Goal: Task Accomplishment & Management: Use online tool/utility

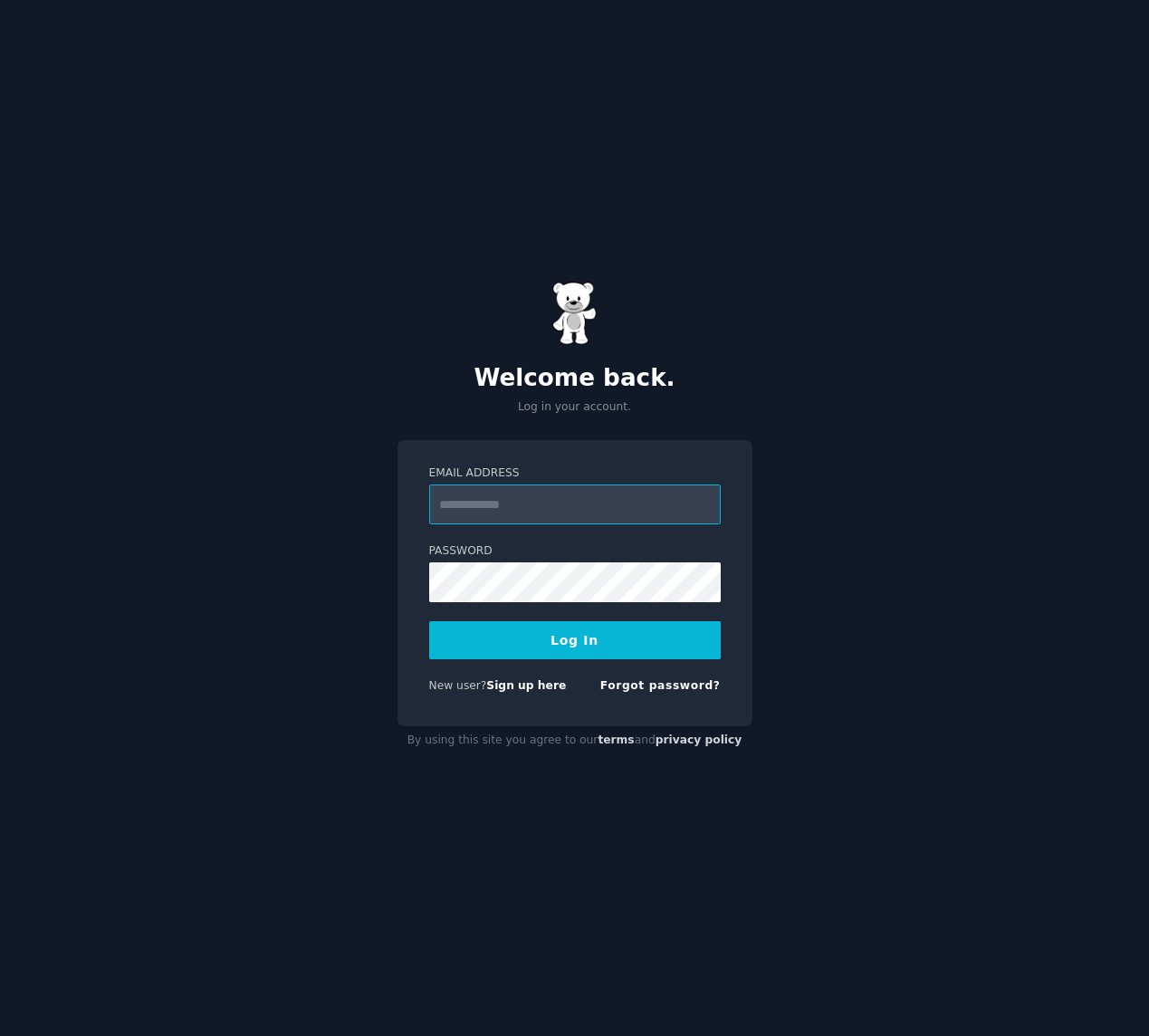
click at [530, 507] on input "Email Address" at bounding box center [575, 504] width 292 height 40
type input "**********"
click at [578, 636] on button "Log In" at bounding box center [575, 640] width 292 height 38
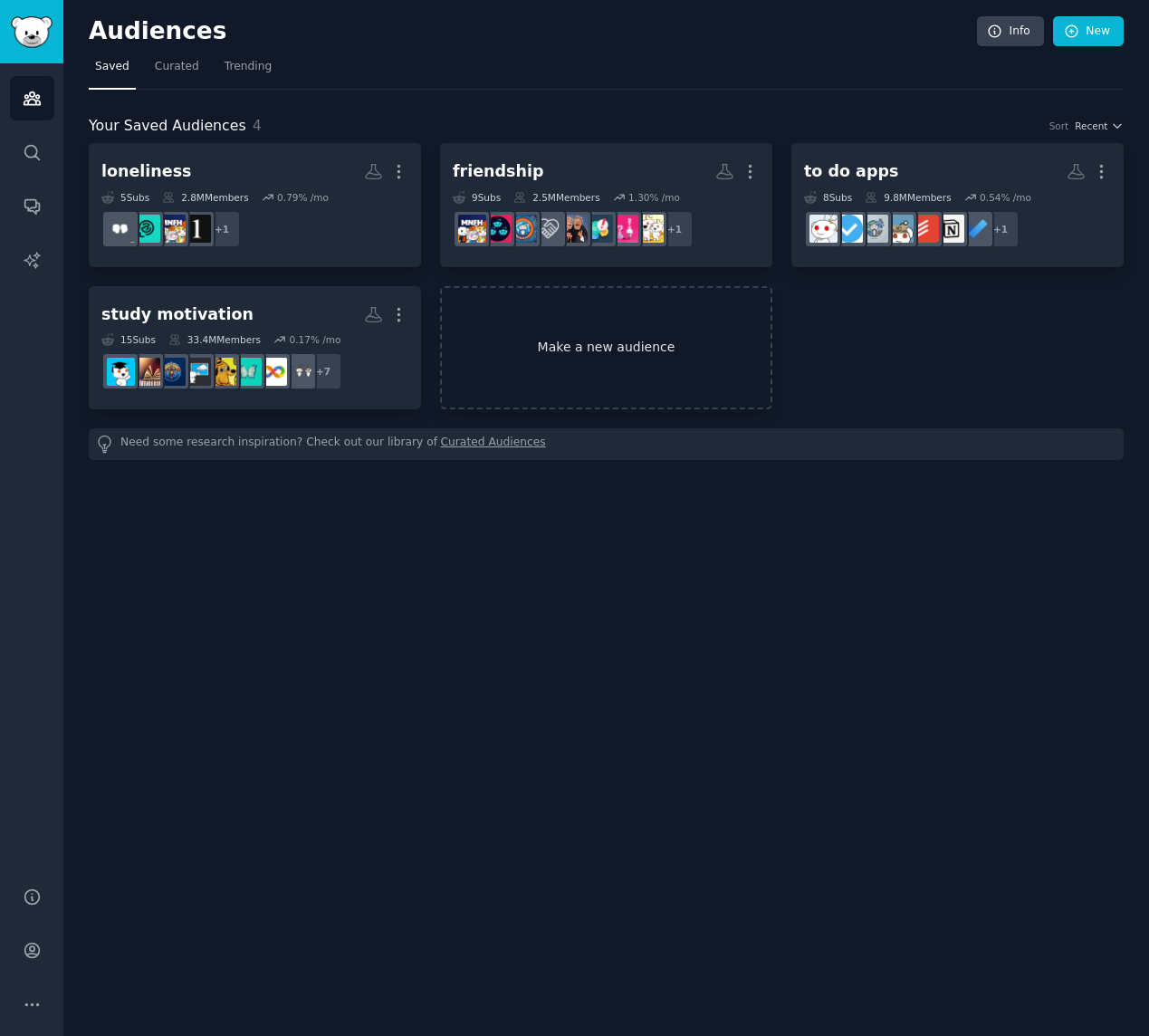
click at [597, 357] on link "Make a new audience" at bounding box center [606, 347] width 332 height 124
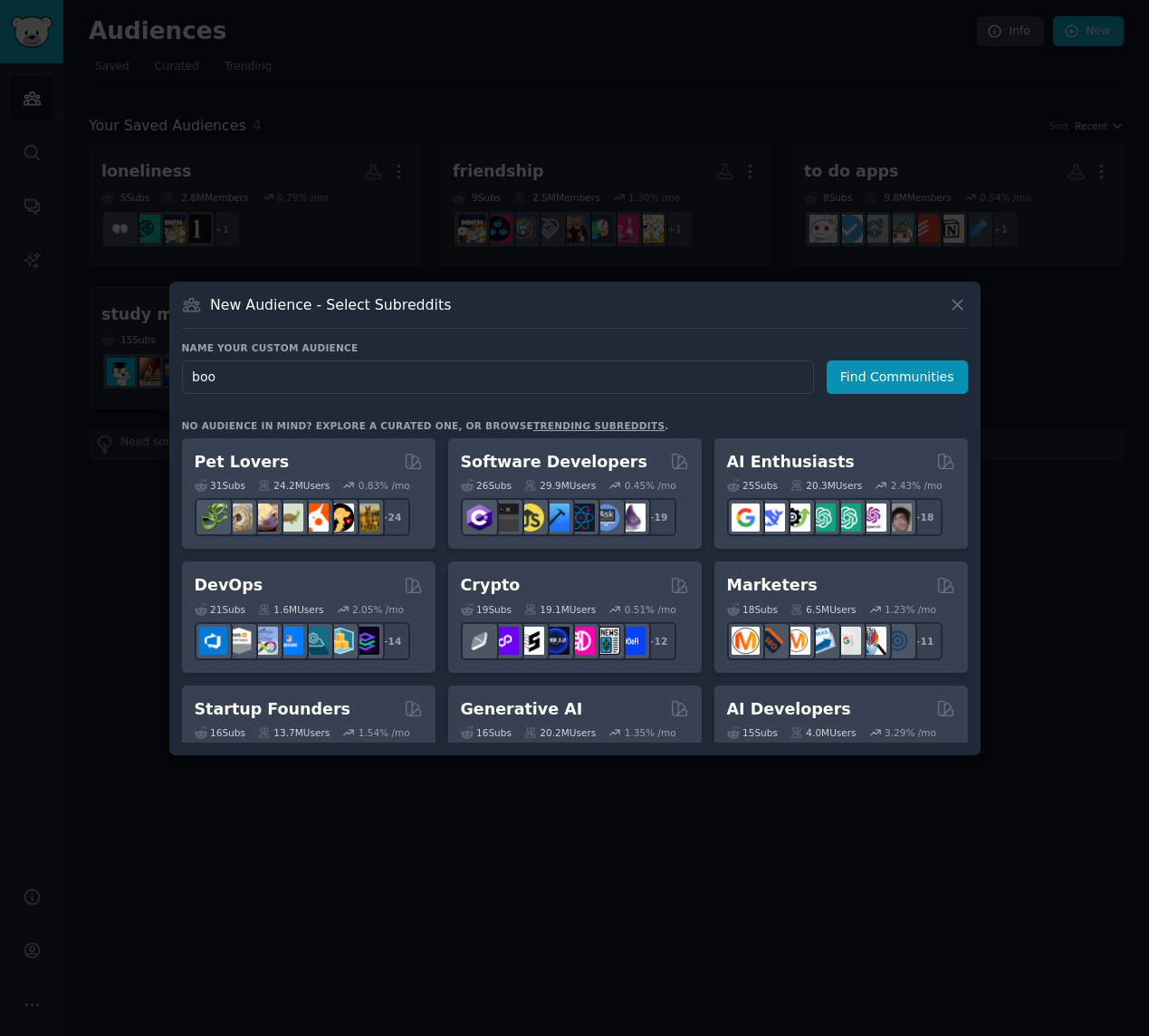
type input "book"
click button "Find Communities" at bounding box center [897, 377] width 141 height 33
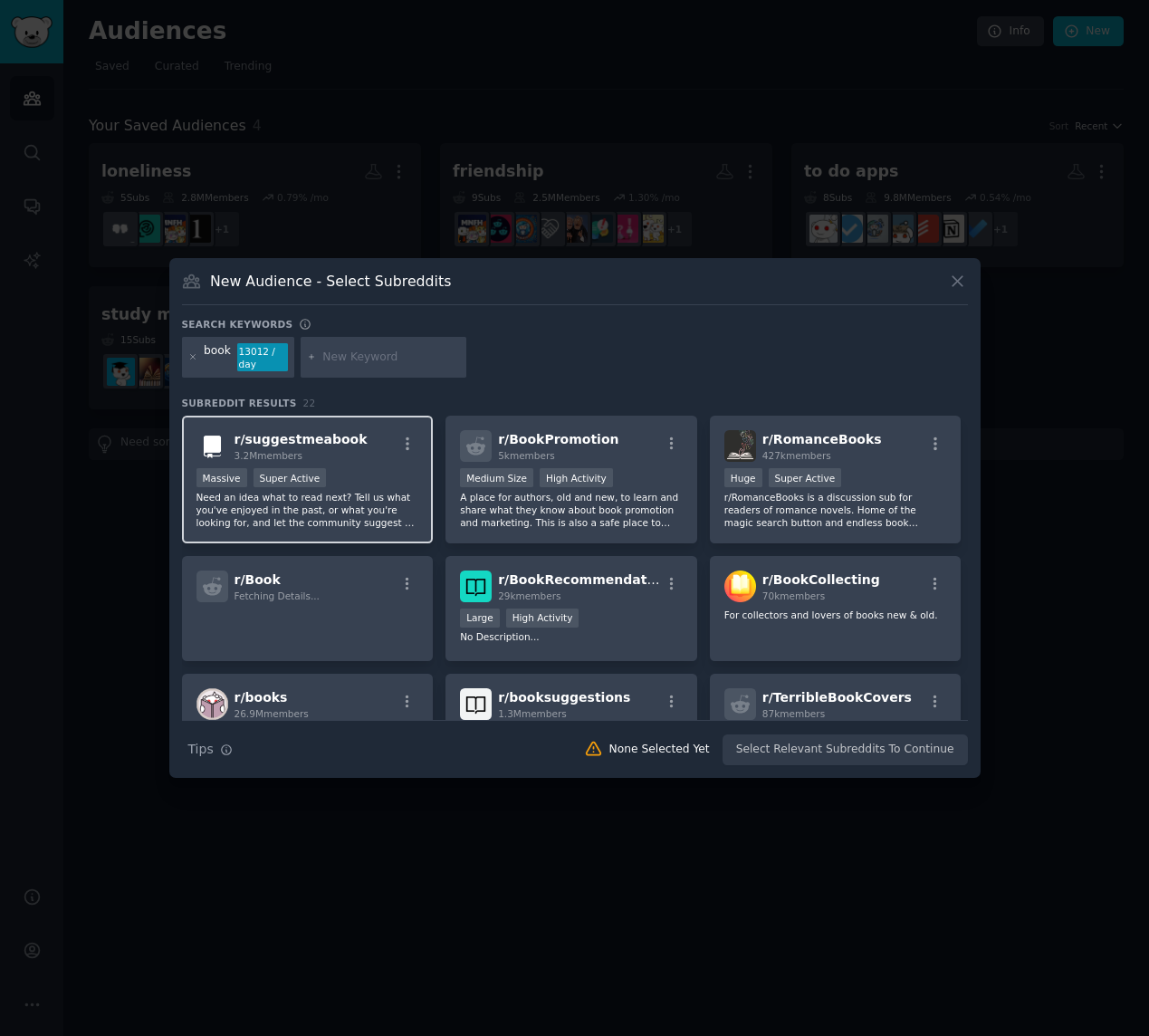
click at [353, 471] on div "Massive Super Active" at bounding box center [308, 480] width 222 height 23
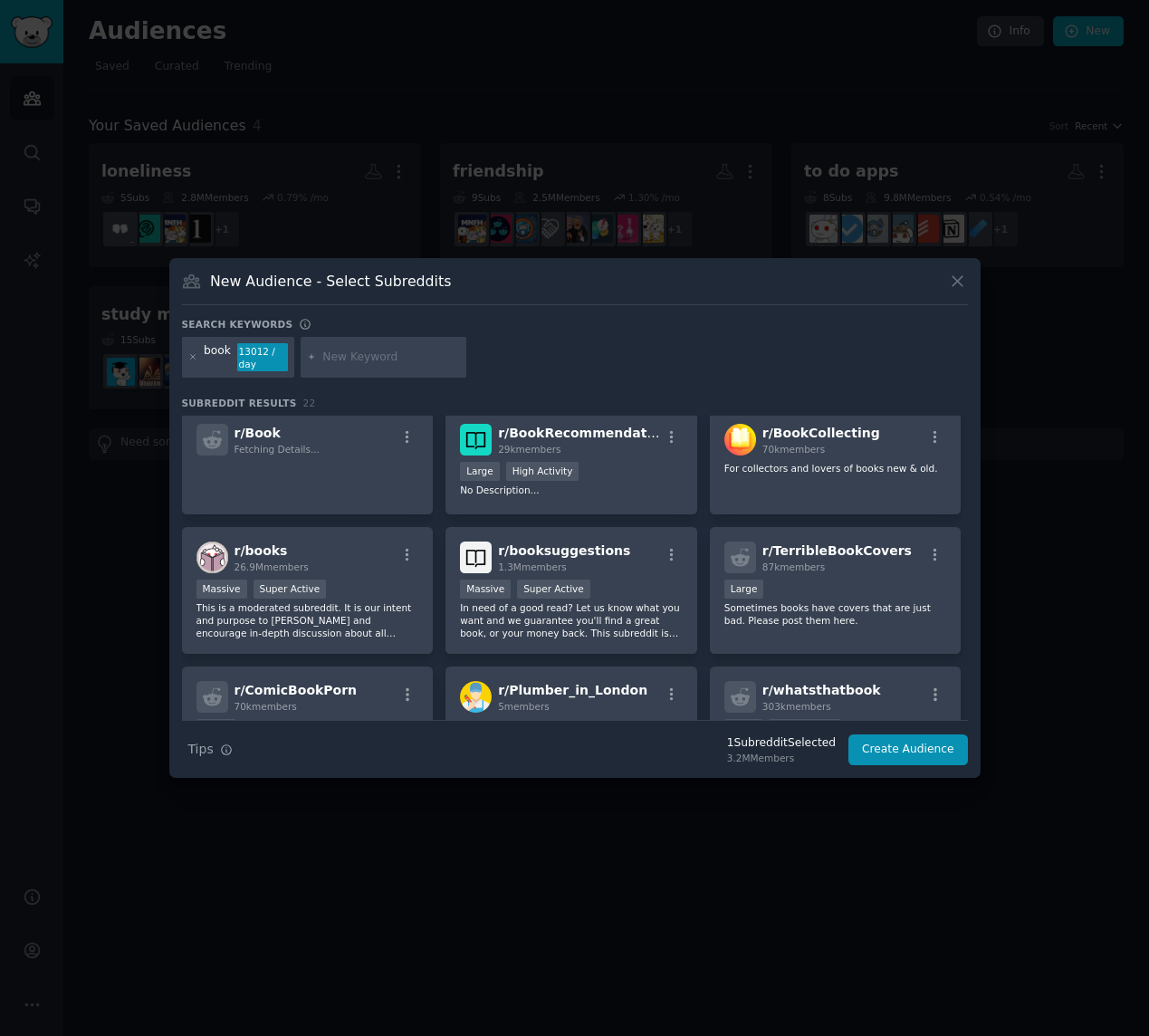
scroll to position [218, 0]
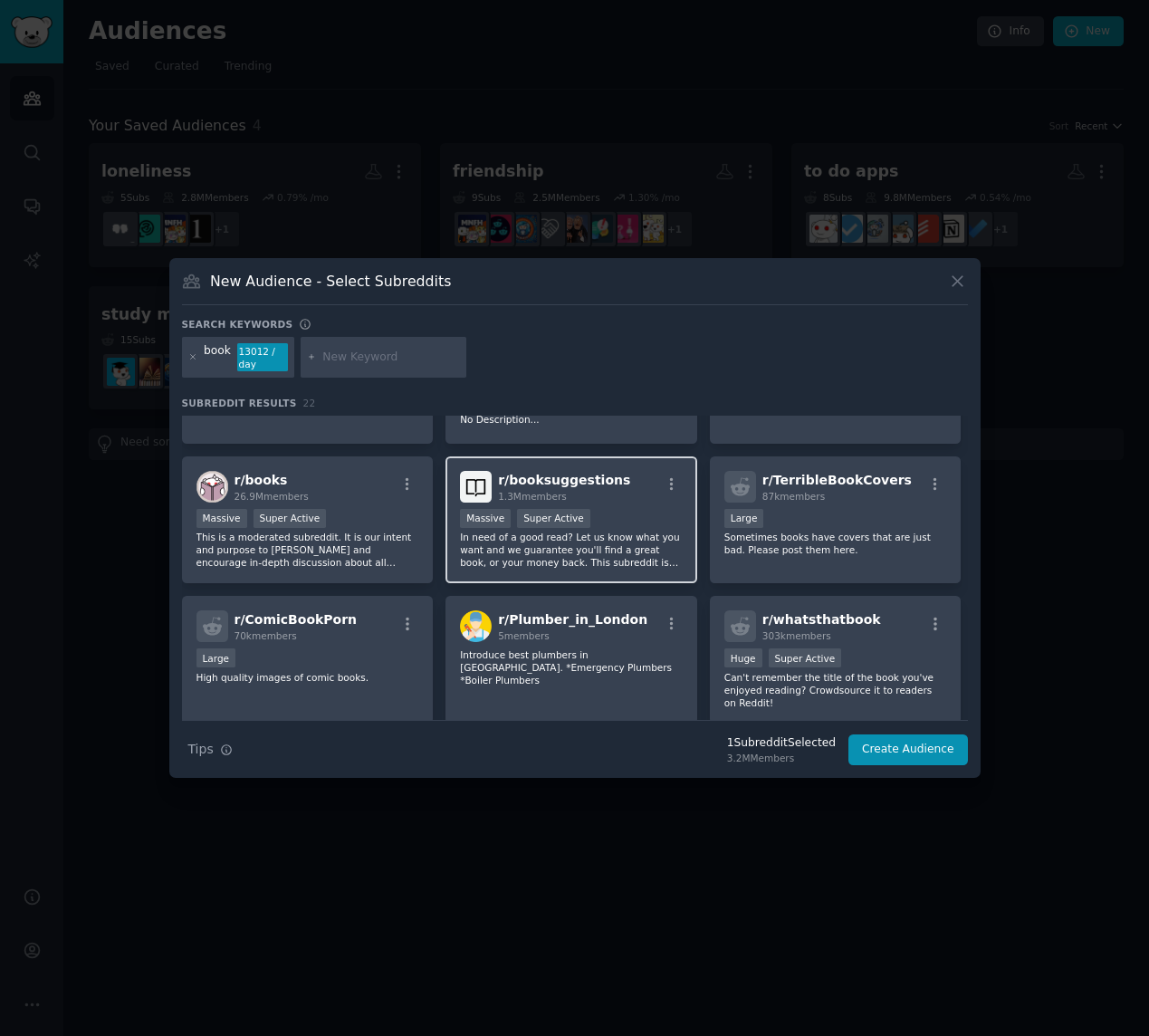
click at [646, 535] on p "In need of a good read? Let us know what you want and we guarantee you'll find …" at bounding box center [571, 550] width 222 height 38
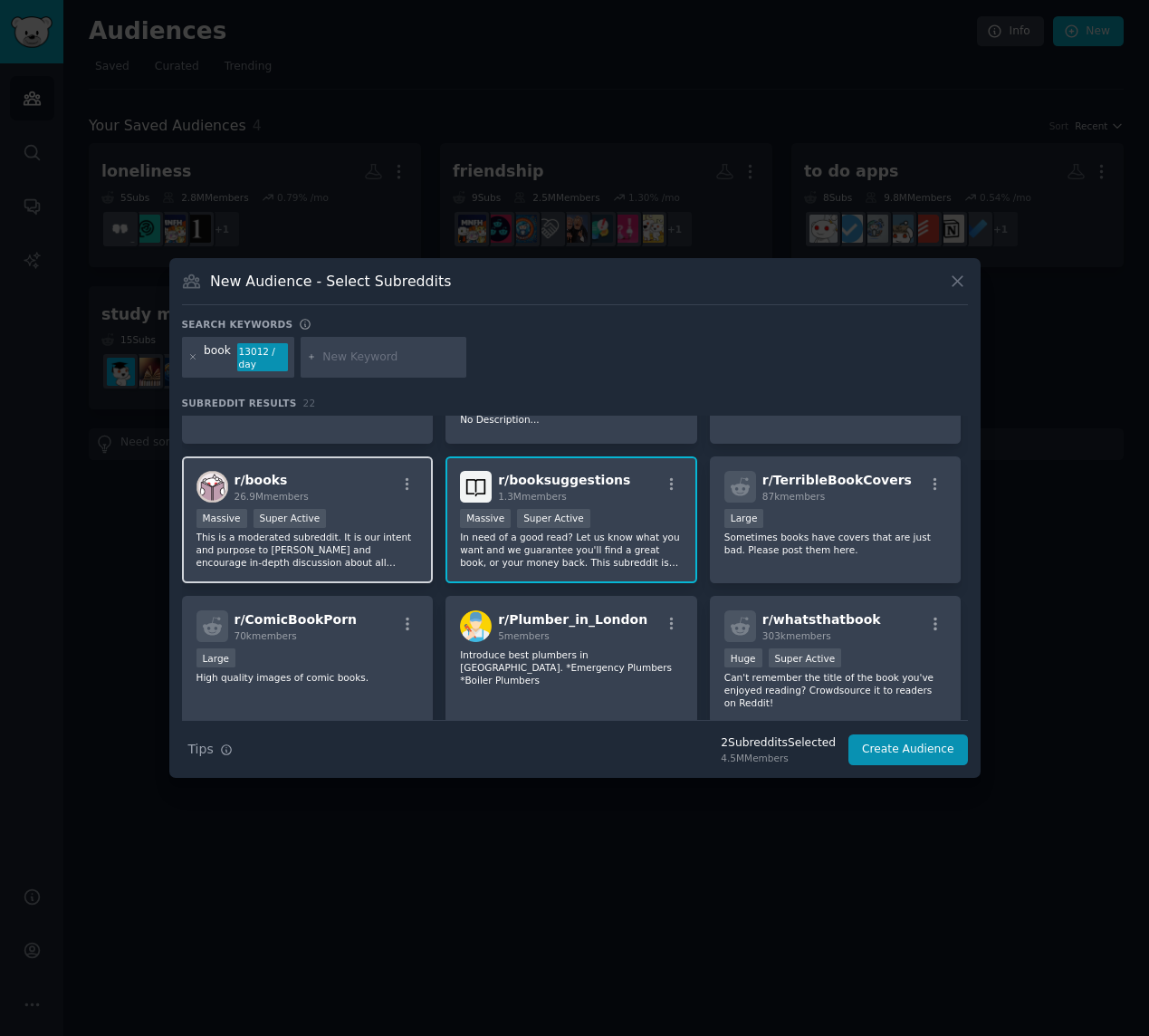
click at [395, 550] on p "This is a moderated subreddit. It is our intent and purpose to [PERSON_NAME] an…" at bounding box center [308, 550] width 222 height 38
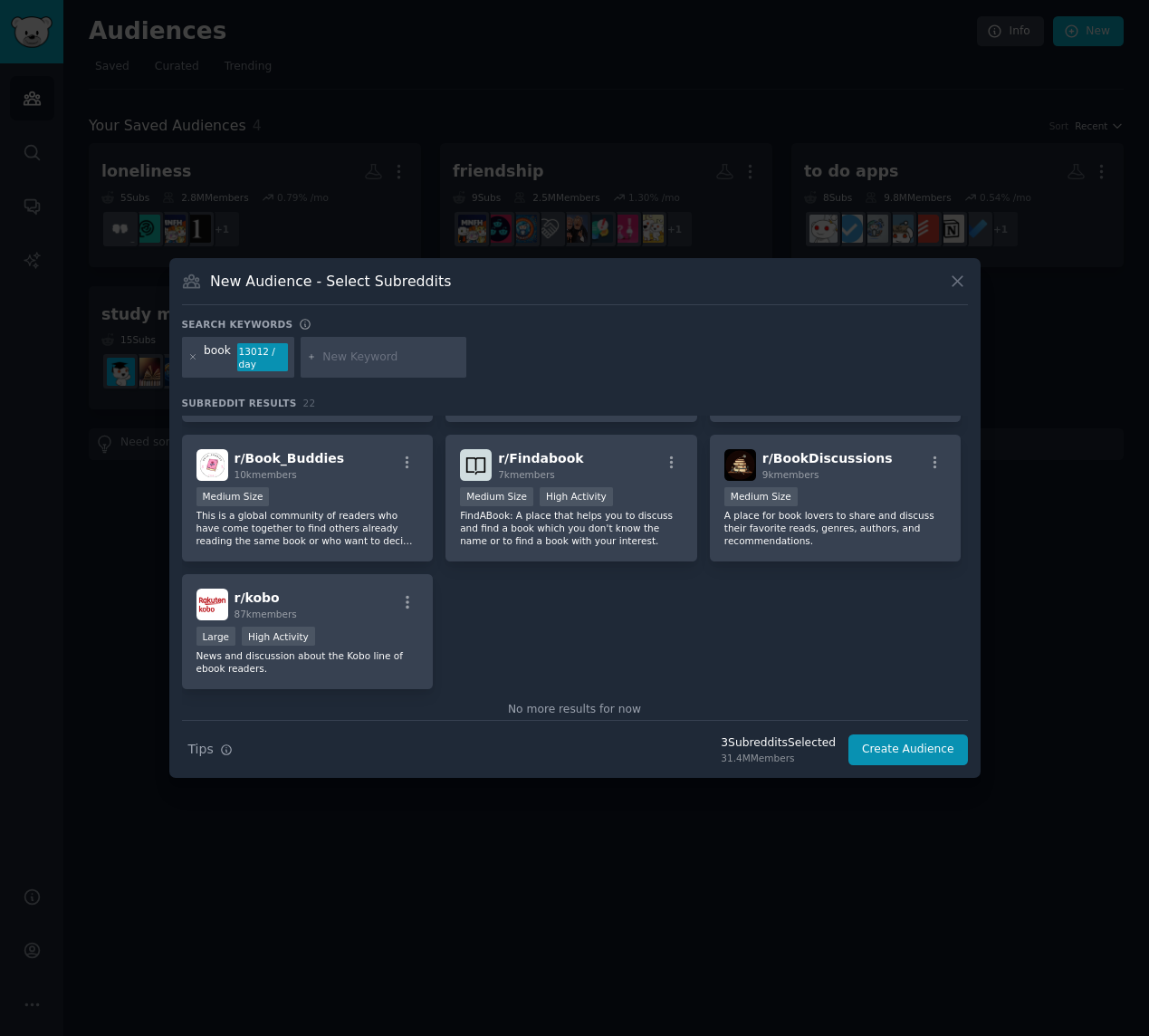
scroll to position [810, 0]
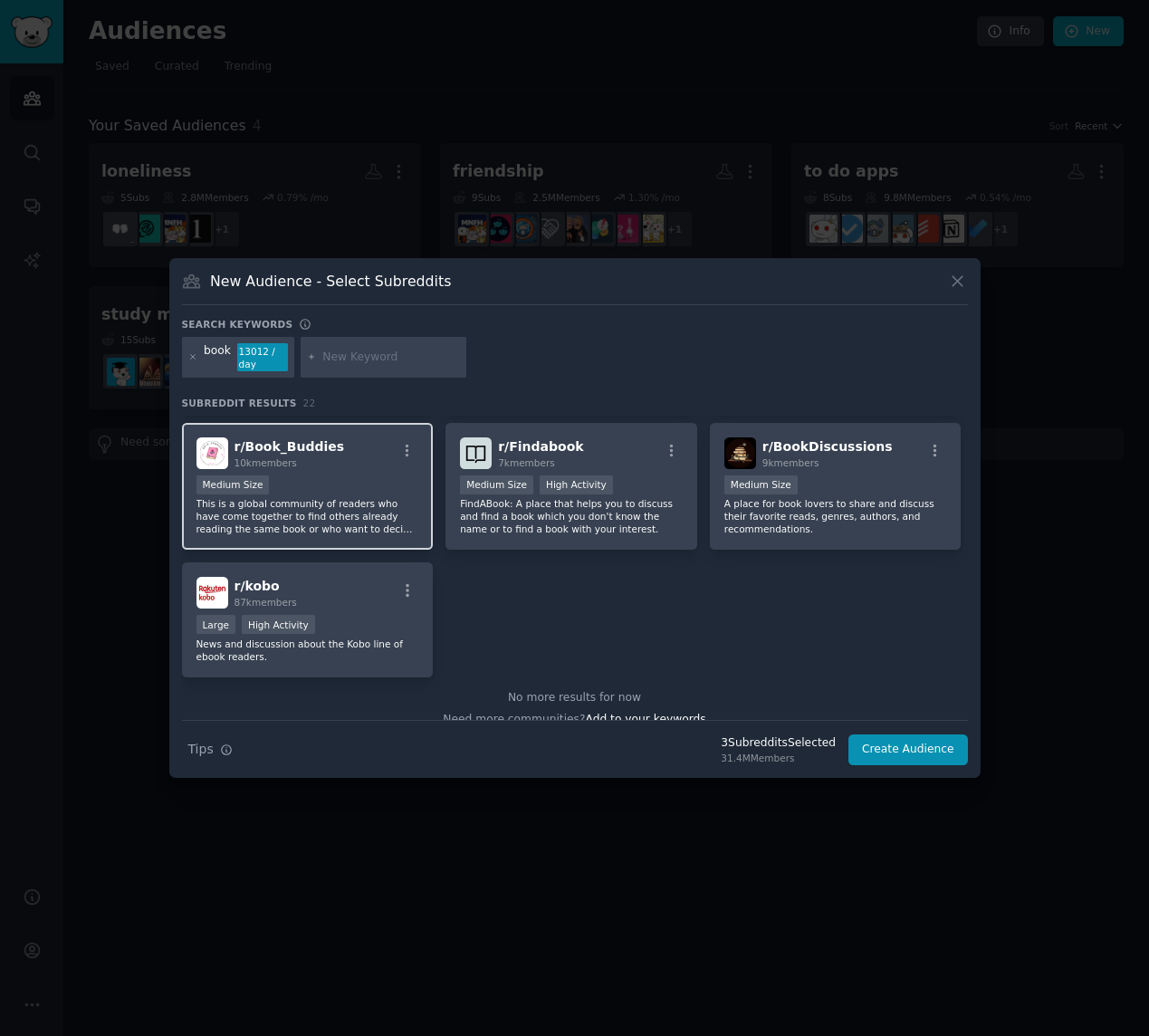
click at [367, 530] on p "This is a global community of readers who have come together to find others alr…" at bounding box center [308, 516] width 222 height 38
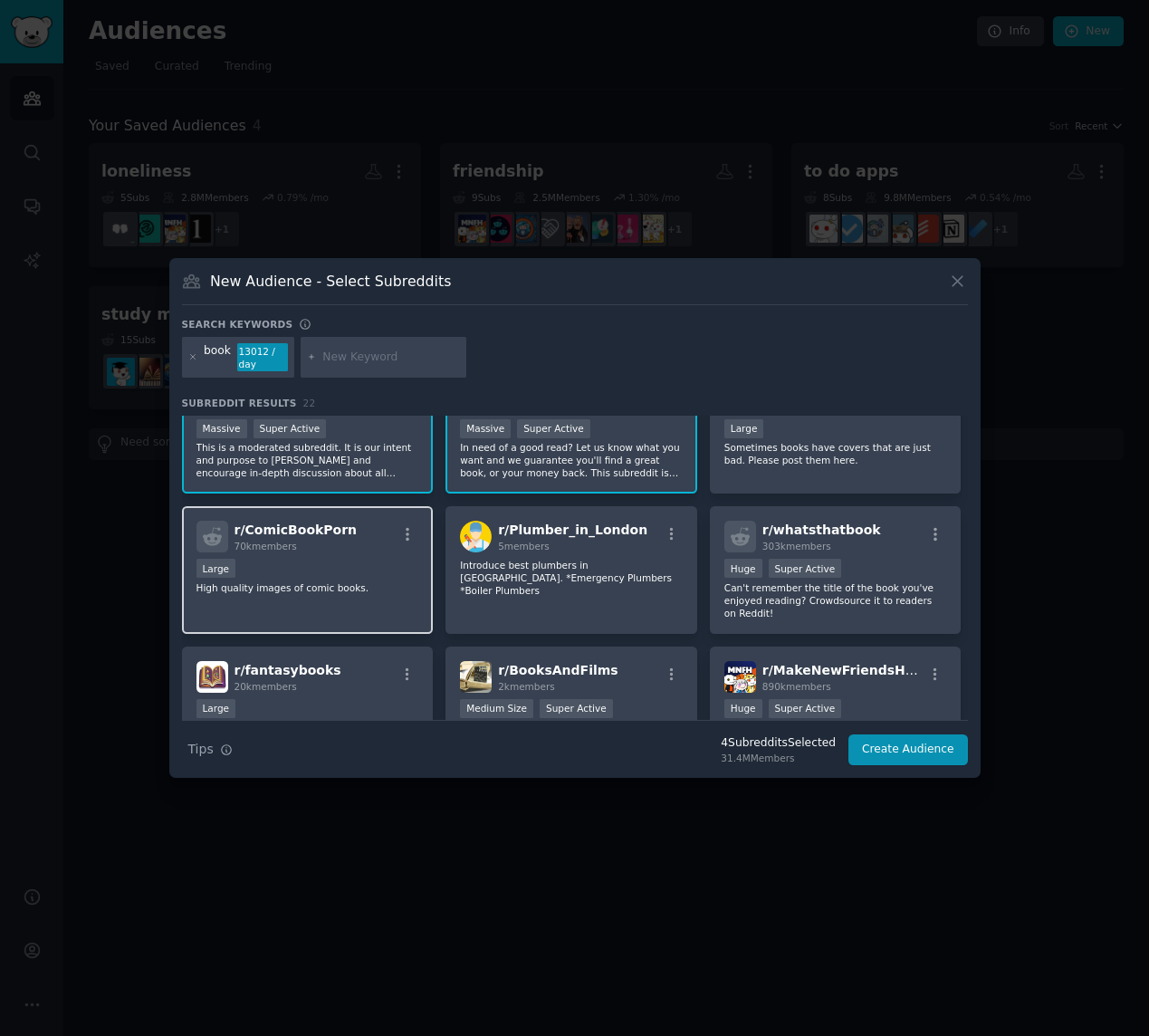
scroll to position [0, 0]
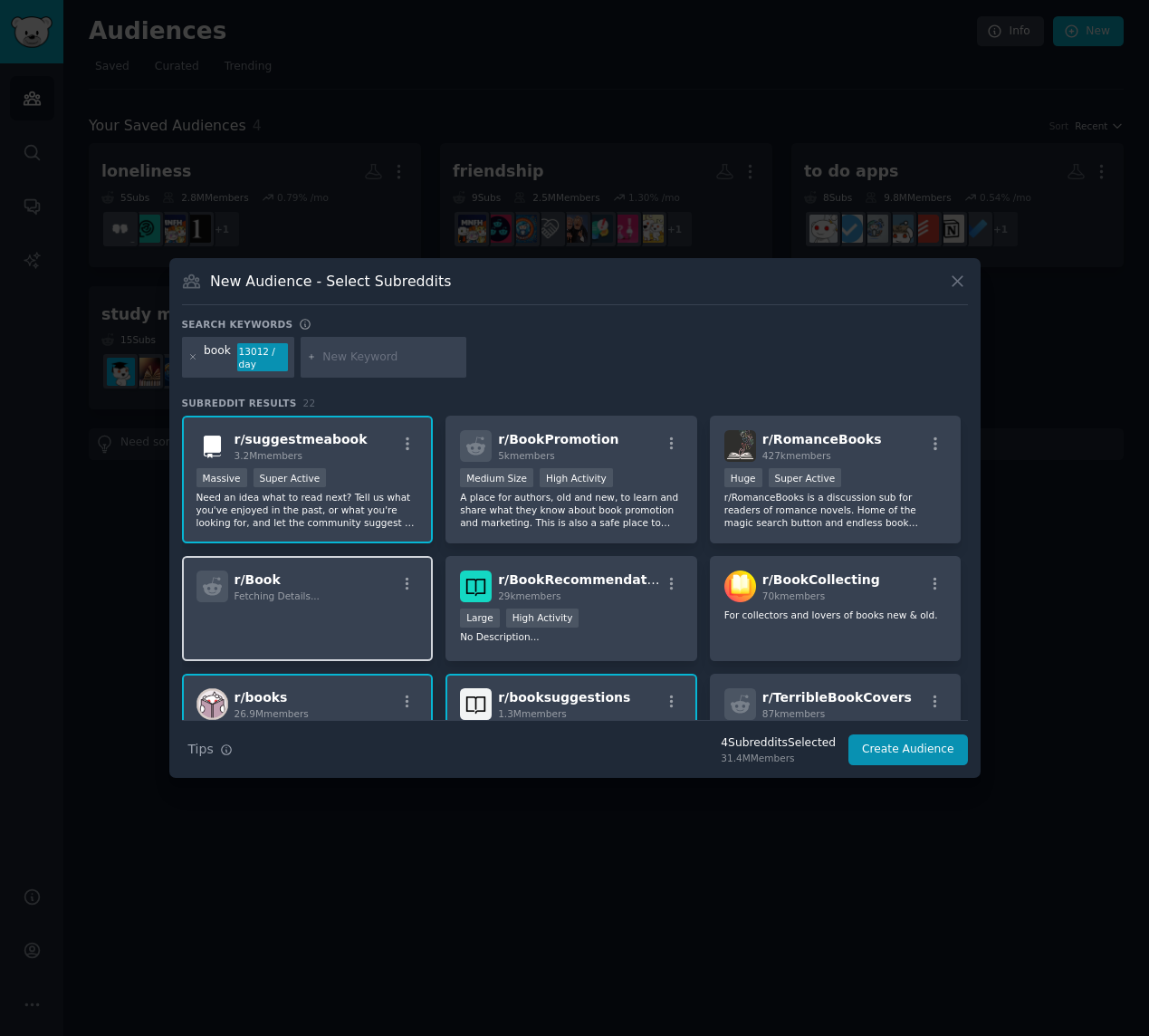
click at [362, 588] on div "r/ Book Fetching Details..." at bounding box center [308, 586] width 222 height 31
click at [408, 581] on icon "button" at bounding box center [407, 584] width 16 height 16
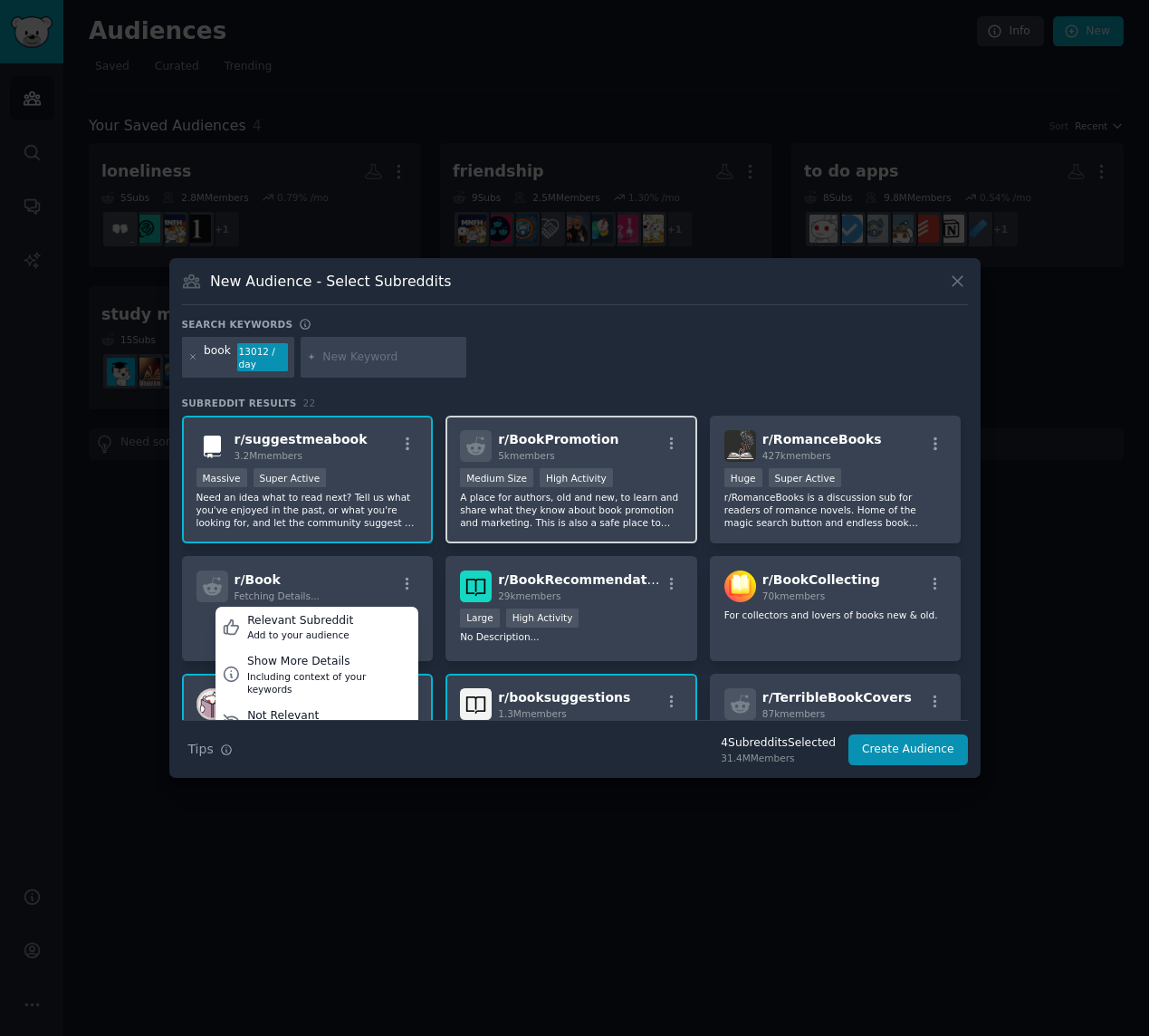
click at [523, 431] on span "r/ BookPromotion" at bounding box center [557, 438] width 120 height 14
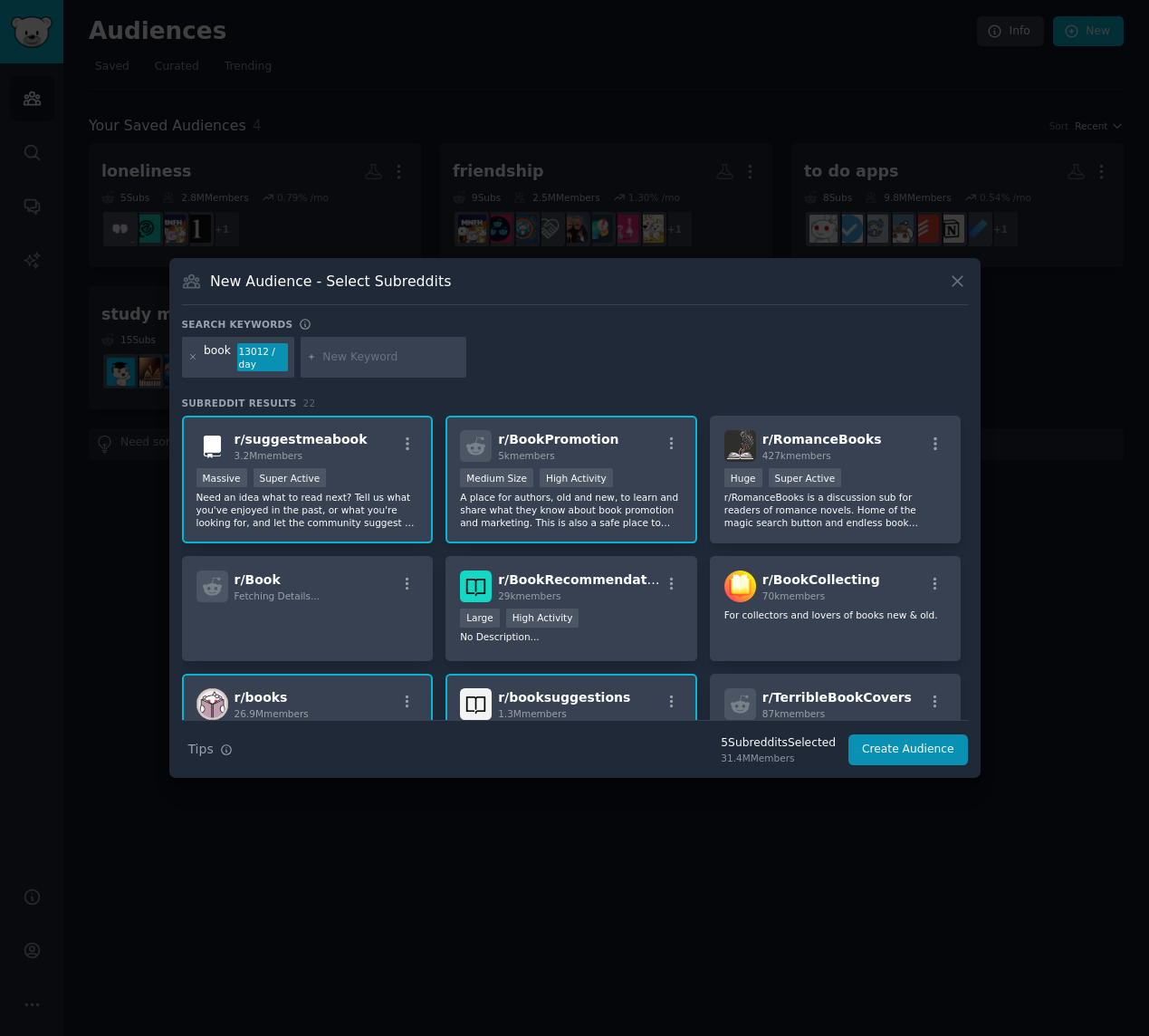
click at [529, 430] on h2 "r/ BookPromotion 5k members" at bounding box center [557, 446] width 120 height 31
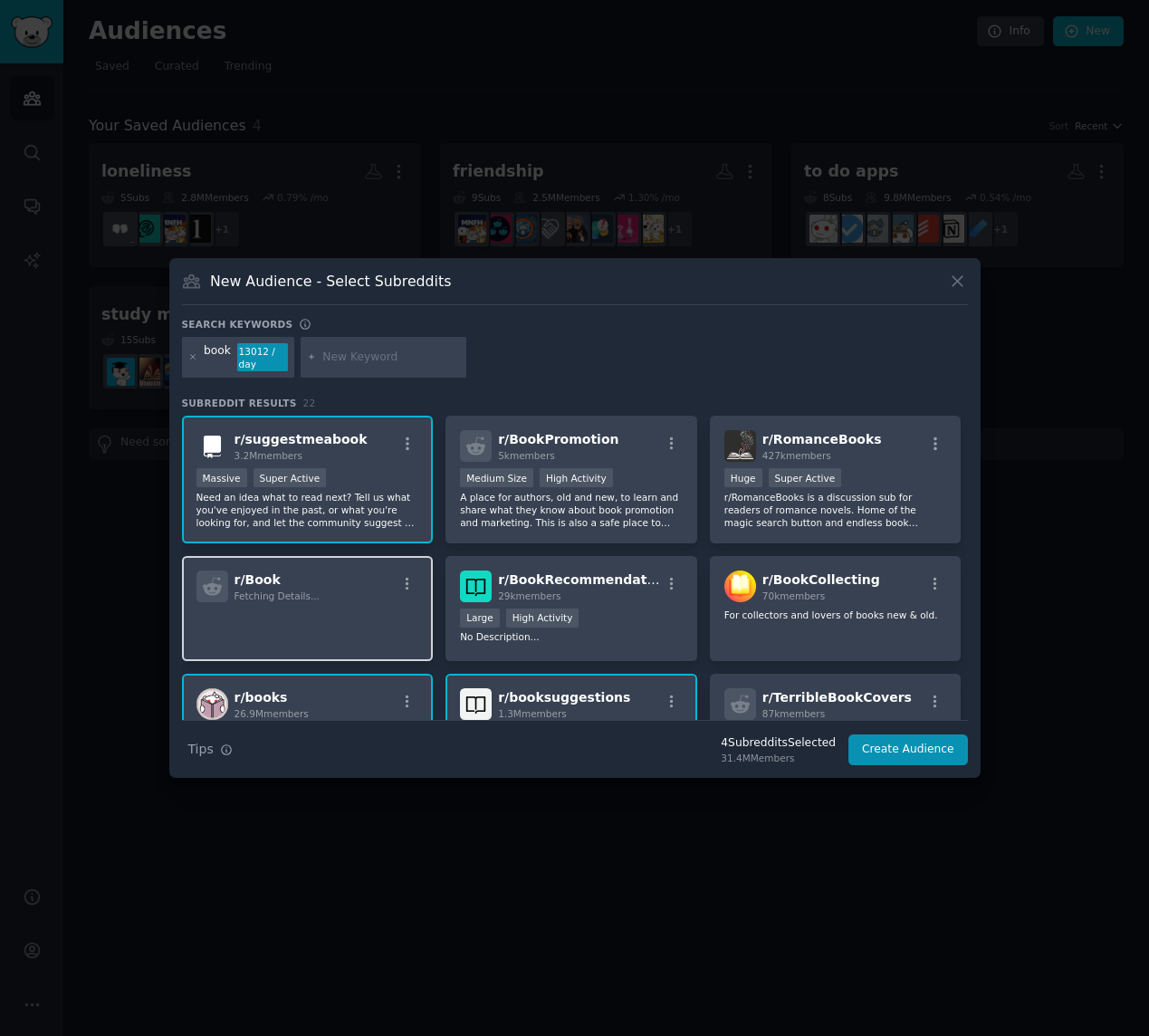
click at [368, 571] on div "r/ Book Fetching Details..." at bounding box center [308, 586] width 222 height 31
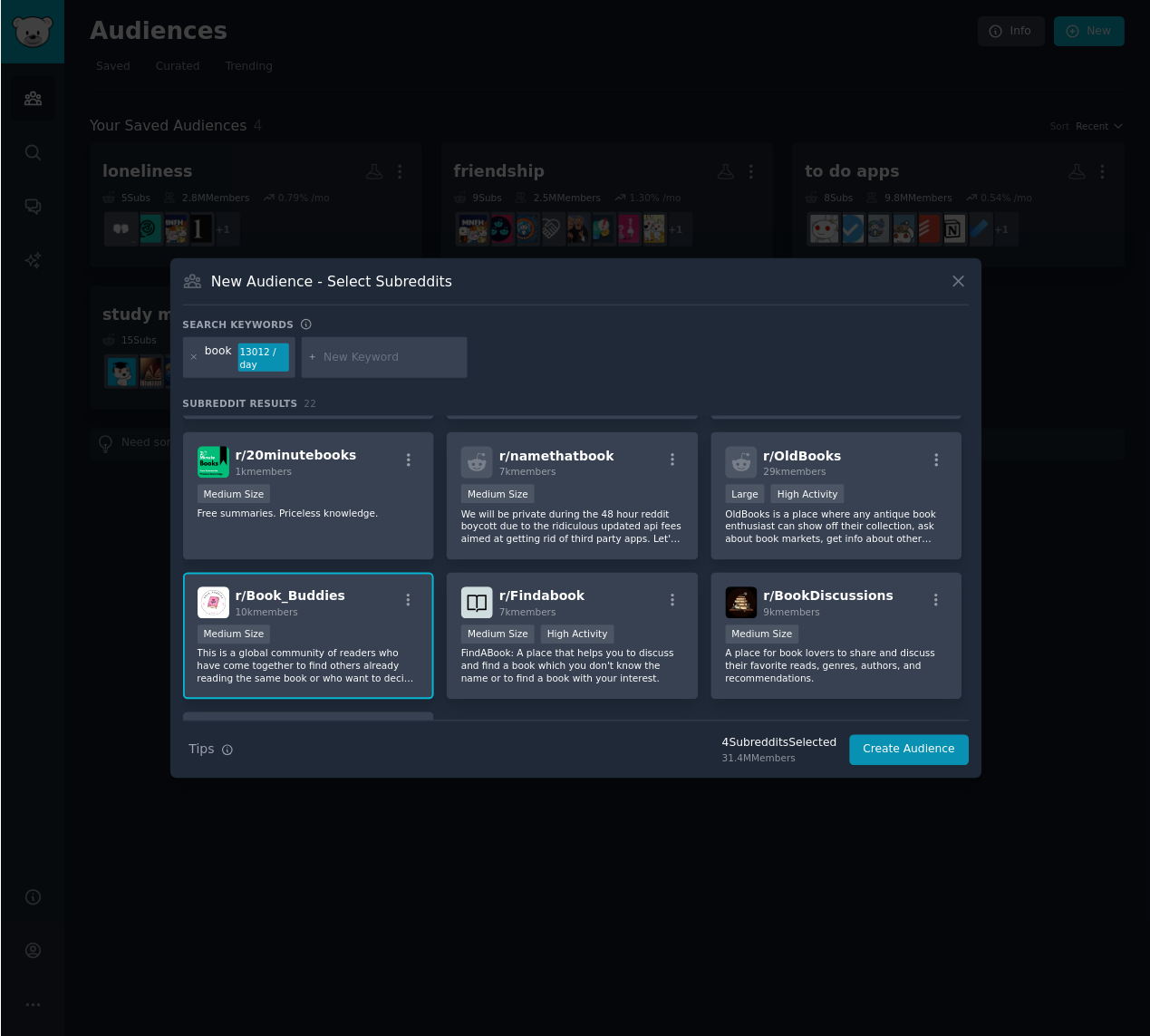
scroll to position [831, 0]
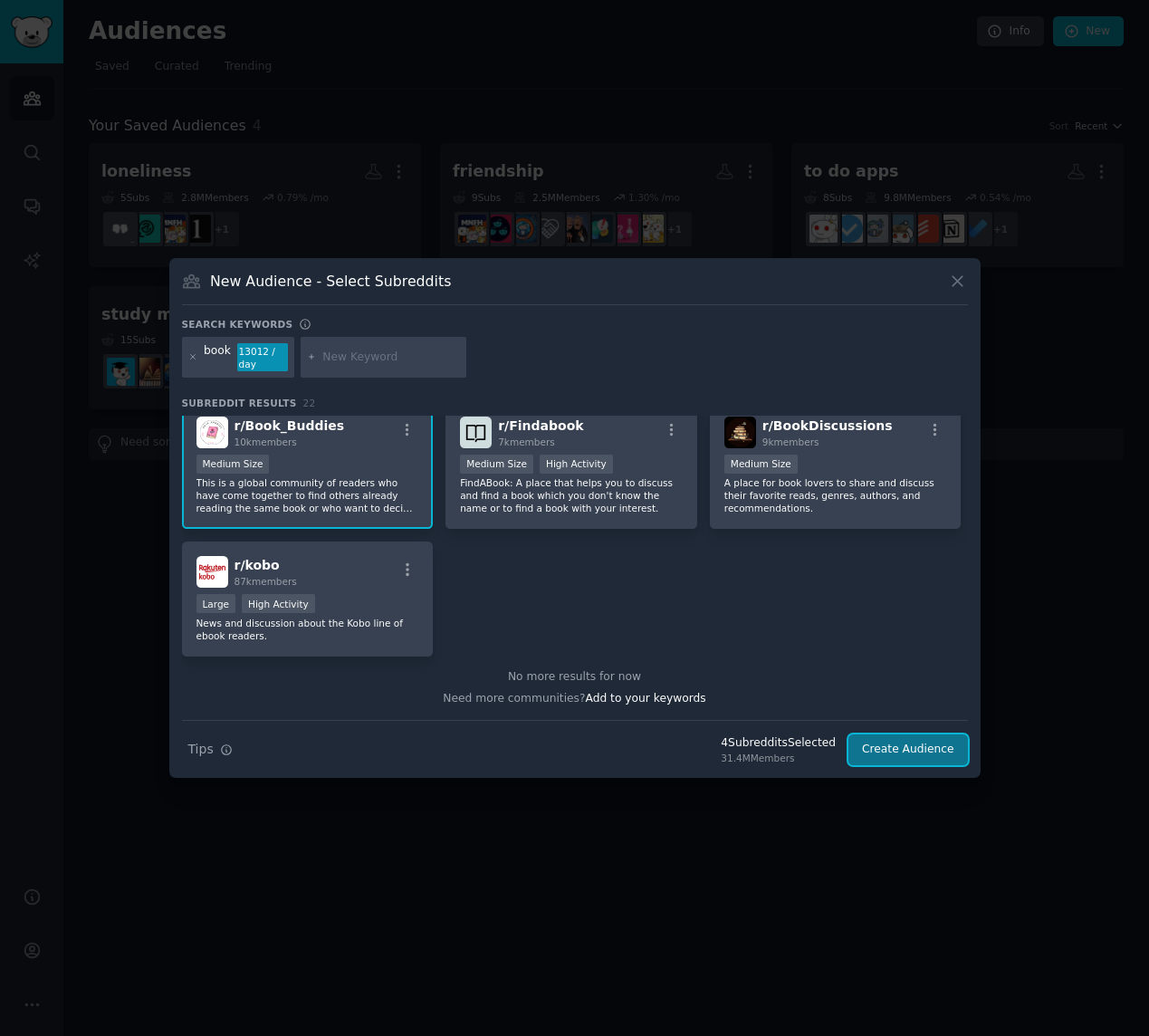
click at [914, 754] on button "Create Audience" at bounding box center [909, 749] width 119 height 31
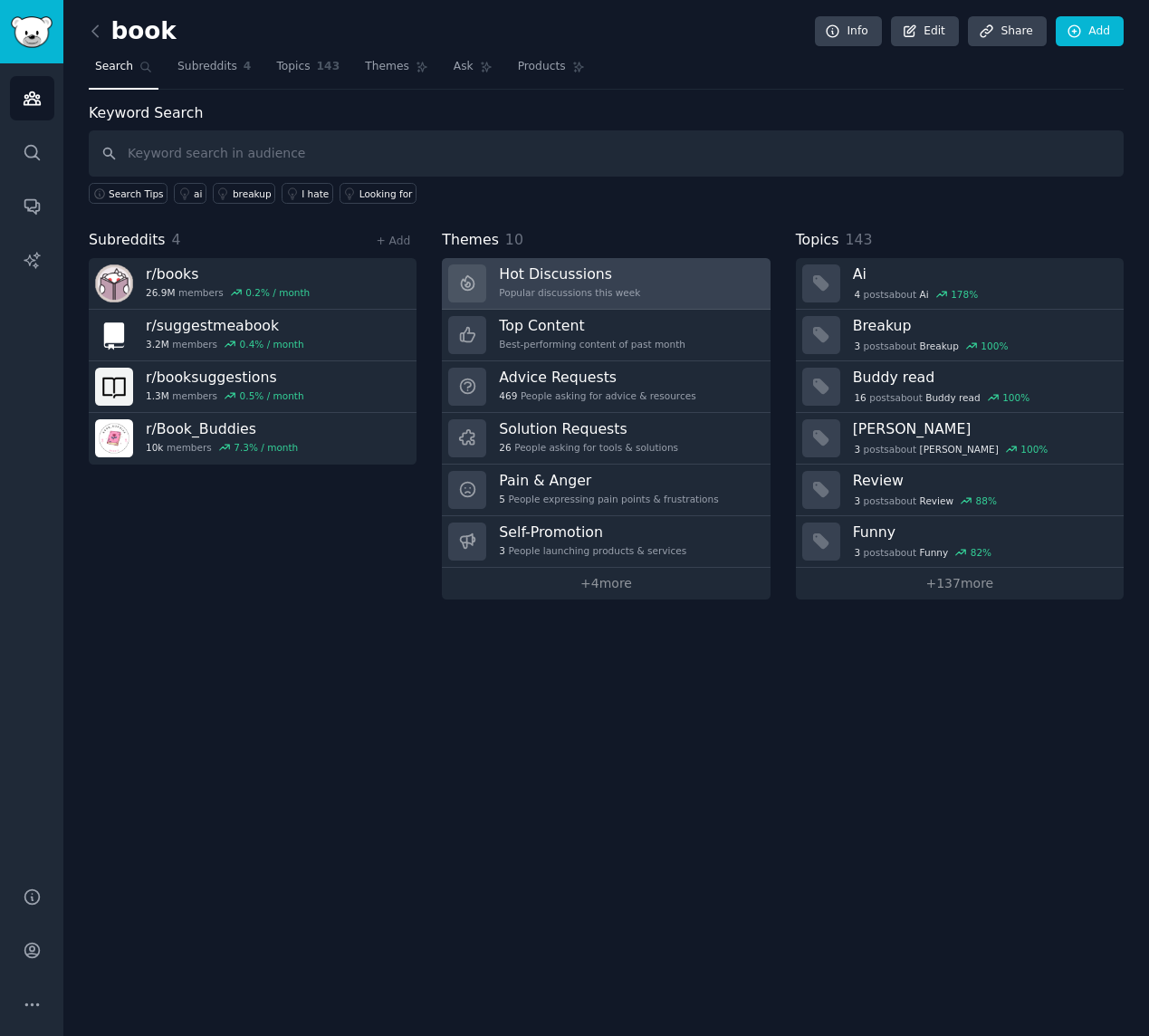
click at [586, 275] on h3 "Hot Discussions" at bounding box center [569, 273] width 141 height 19
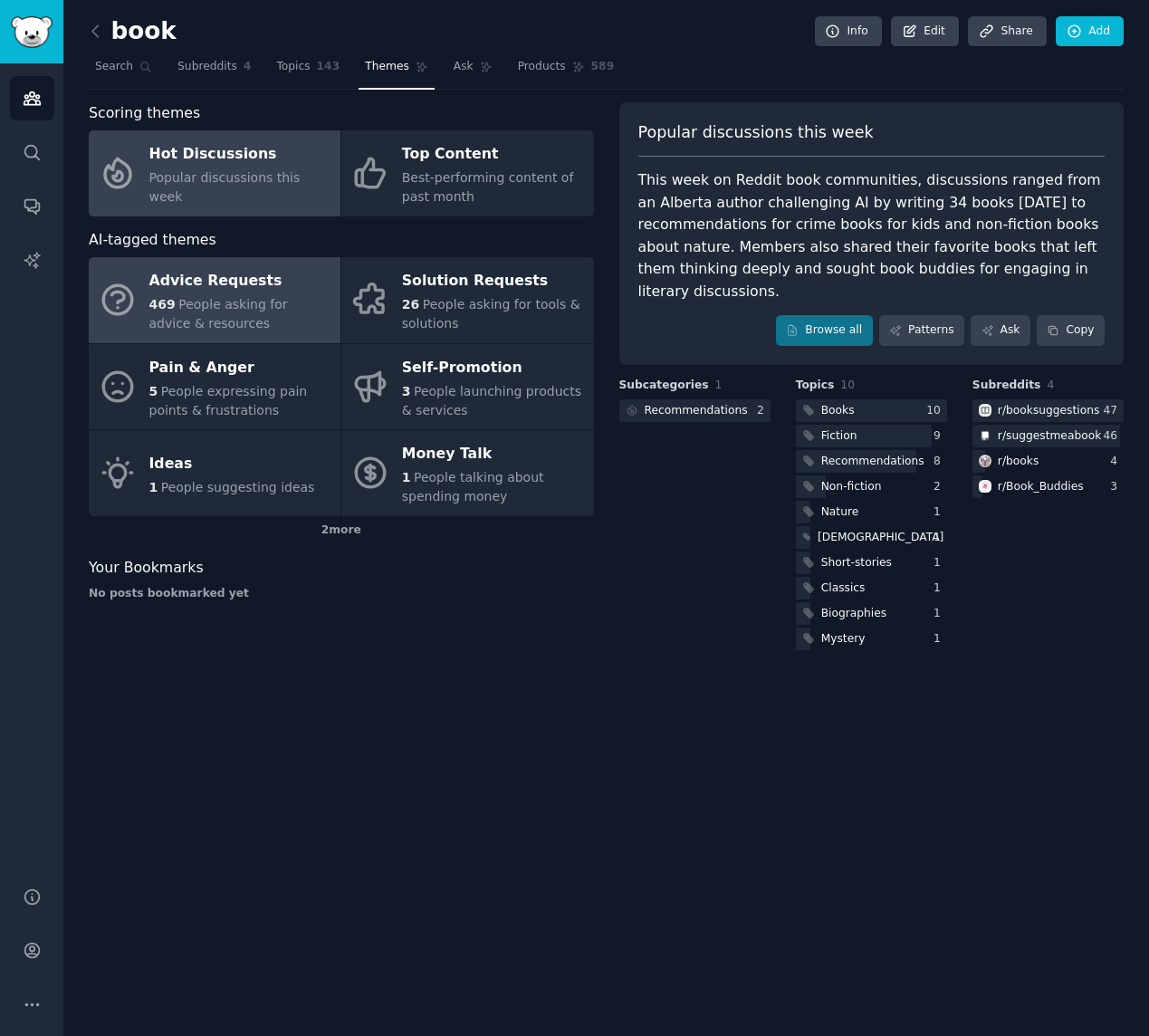
click at [196, 315] on span "People asking for advice & resources" at bounding box center [219, 313] width 138 height 33
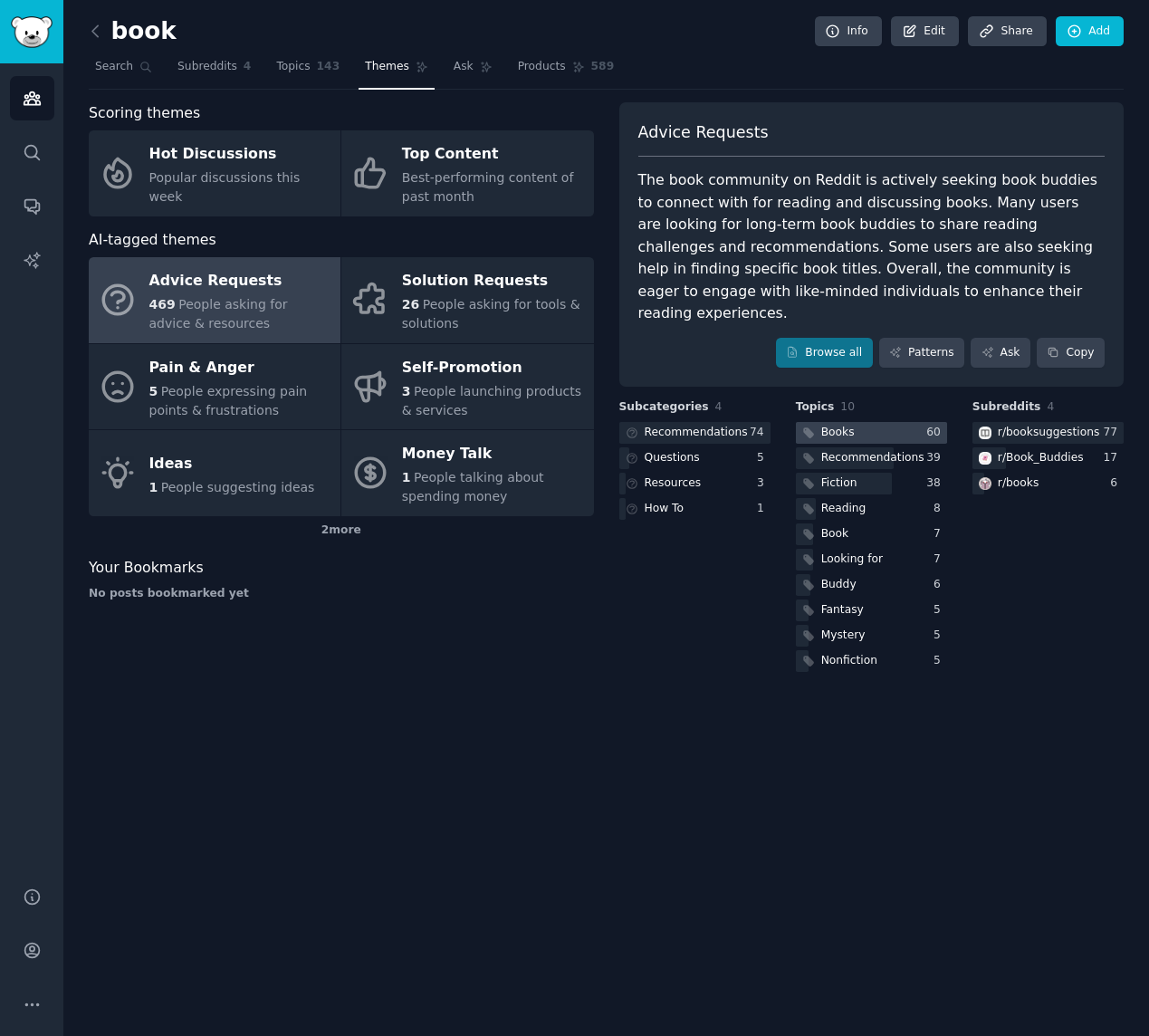
click at [853, 422] on div "Books" at bounding box center [826, 433] width 62 height 23
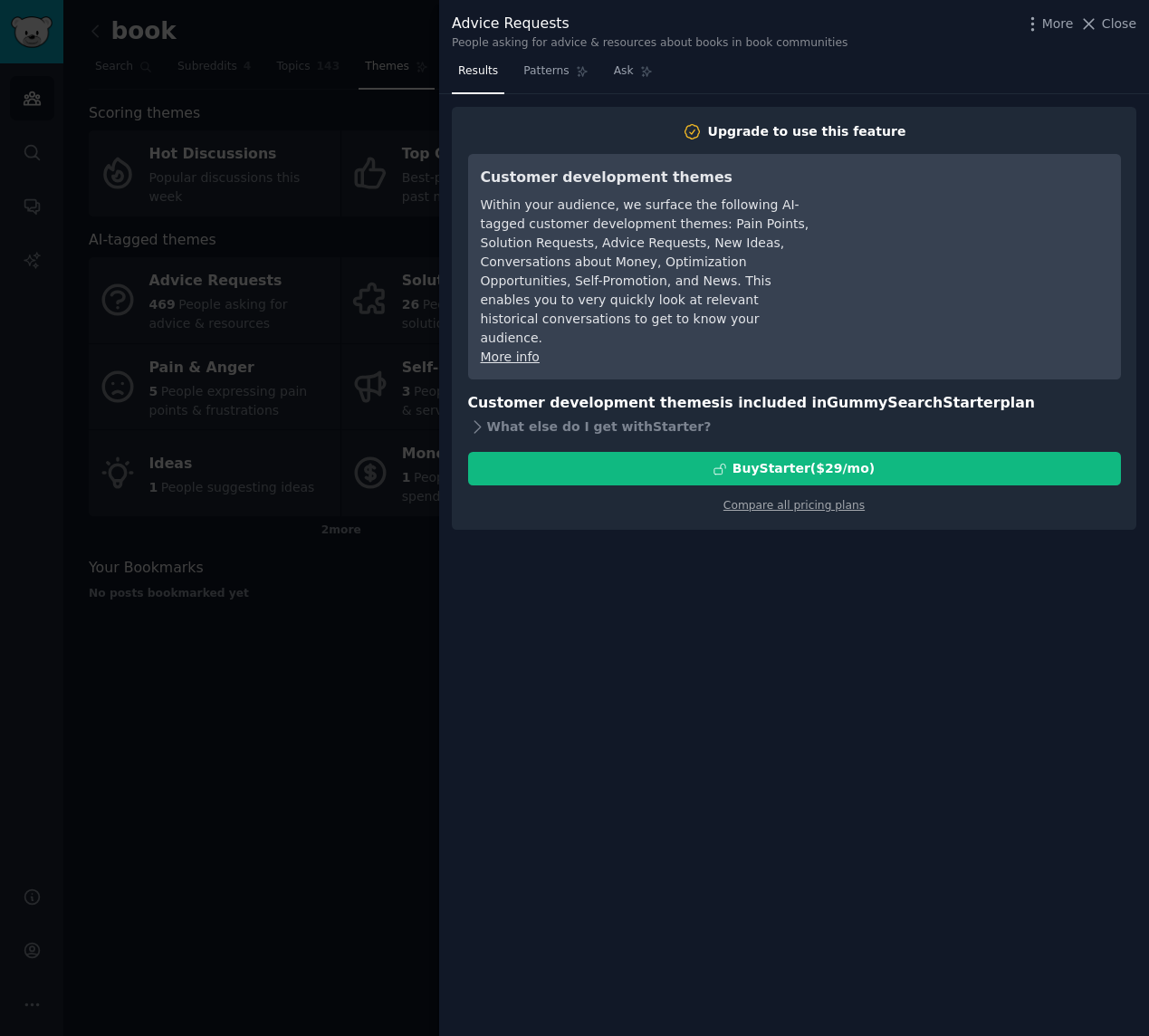
click at [284, 641] on div at bounding box center [574, 518] width 1149 height 1036
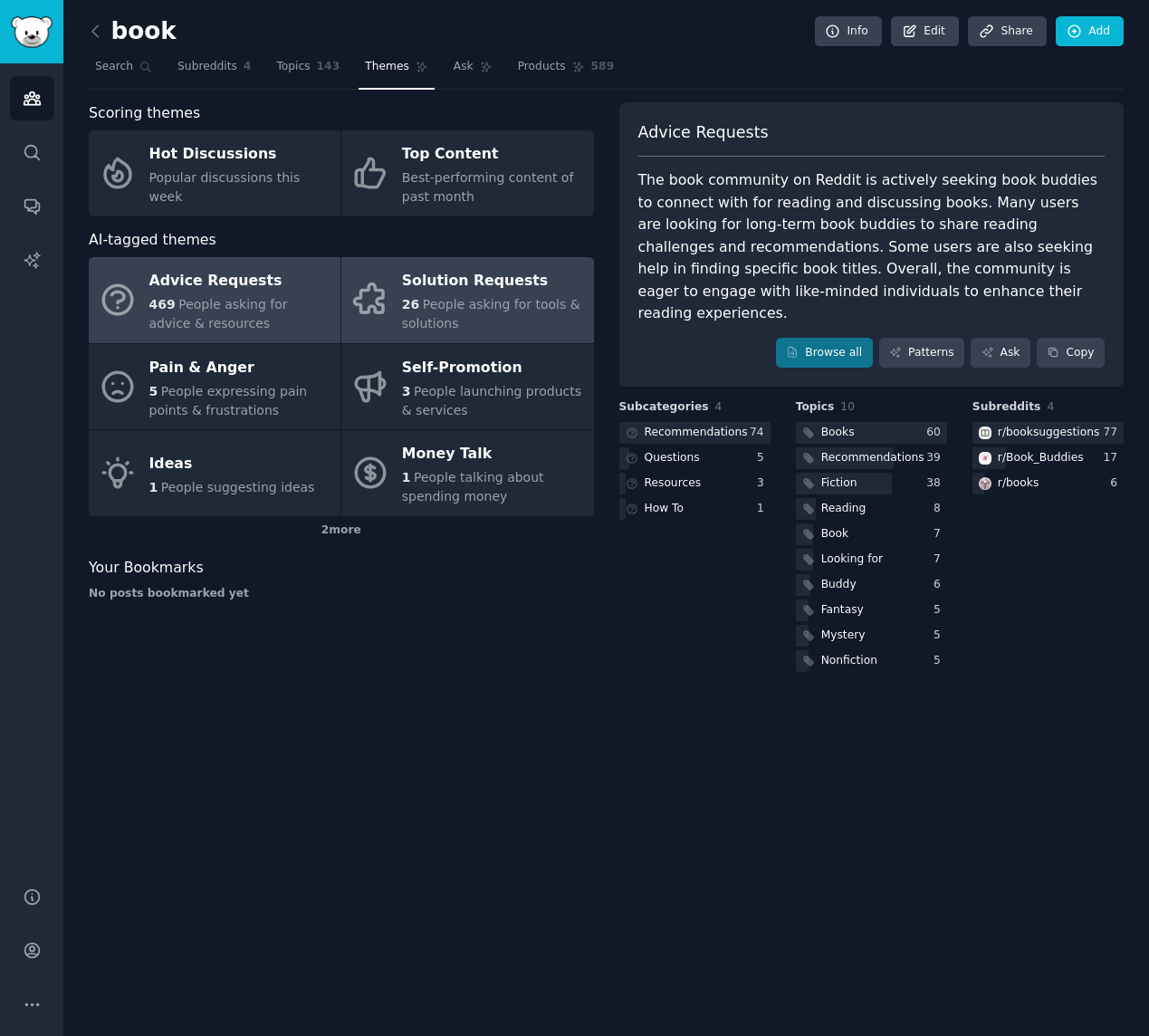
click at [479, 307] on span "People asking for tools & solutions" at bounding box center [491, 313] width 179 height 33
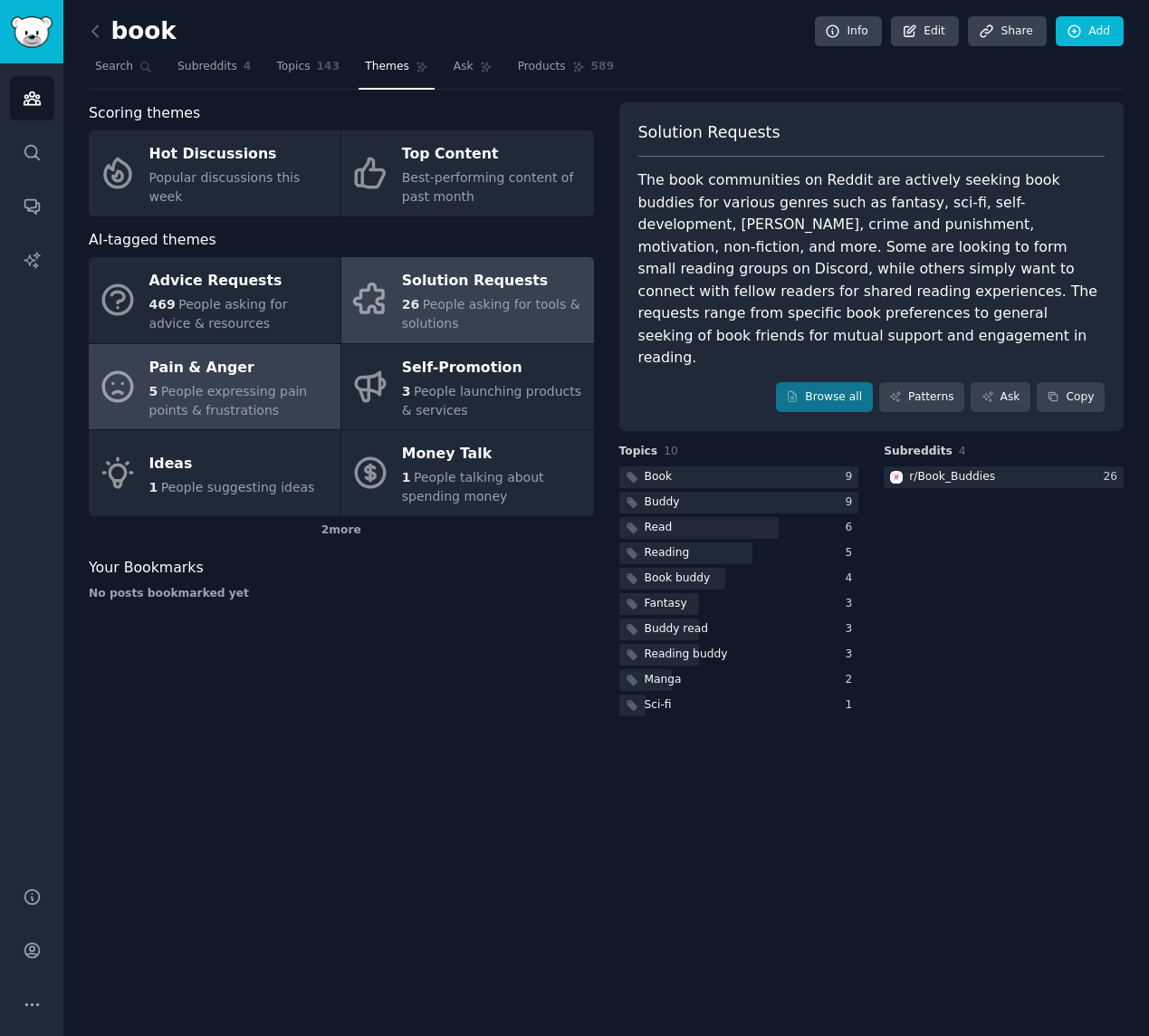
click at [219, 413] on span "People expressing pain points & frustrations" at bounding box center [228, 400] width 158 height 33
